Goal: Task Accomplishment & Management: Use online tool/utility

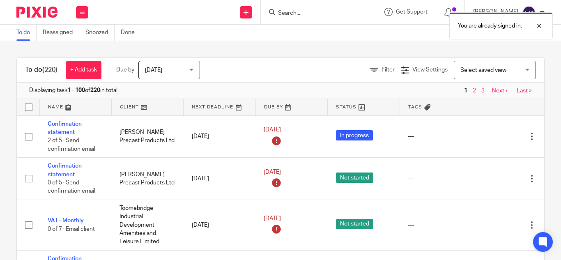
click at [277, 14] on input "Search" at bounding box center [314, 13] width 74 height 7
click at [541, 28] on div at bounding box center [533, 26] width 22 height 10
click at [277, 13] on input "Search" at bounding box center [314, 13] width 74 height 7
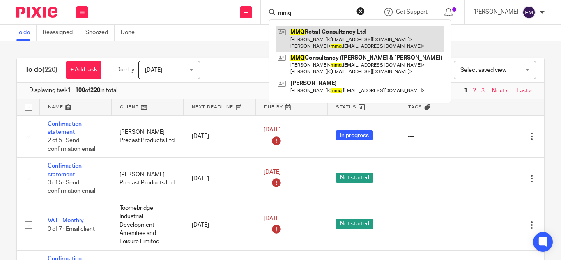
type input "mmq"
click at [315, 35] on link at bounding box center [359, 38] width 169 height 25
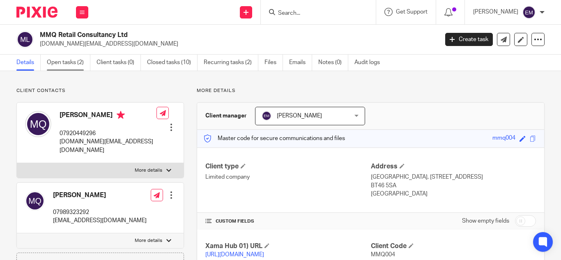
click at [66, 62] on link "Open tasks (2)" at bounding box center [69, 63] width 44 height 16
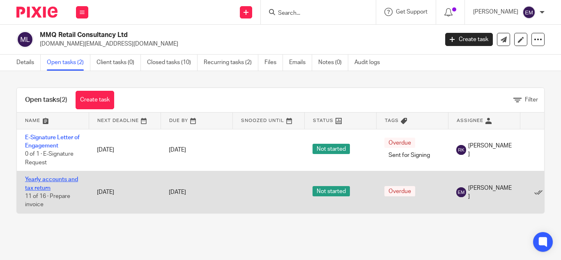
click at [47, 179] on link "Yearly accounts and tax return" at bounding box center [51, 184] width 53 height 14
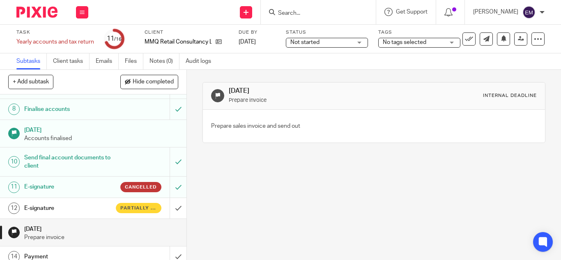
scroll to position [175, 0]
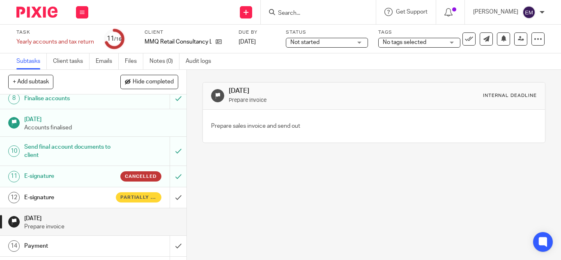
click at [51, 199] on h1 "E-signature" at bounding box center [70, 197] width 92 height 12
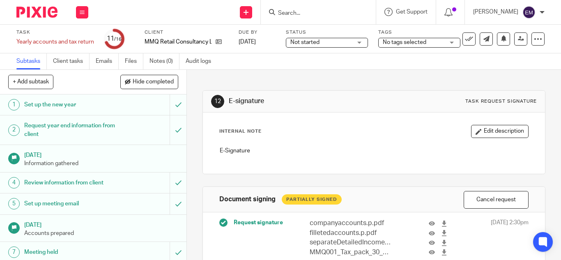
scroll to position [107, 0]
